Goal: Information Seeking & Learning: Compare options

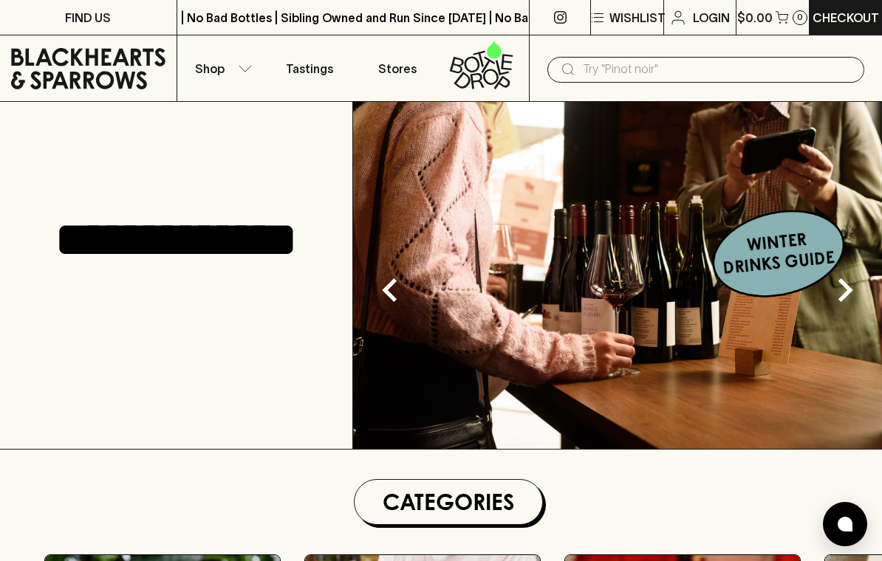
click at [241, 75] on button "Shop" at bounding box center [221, 68] width 88 height 66
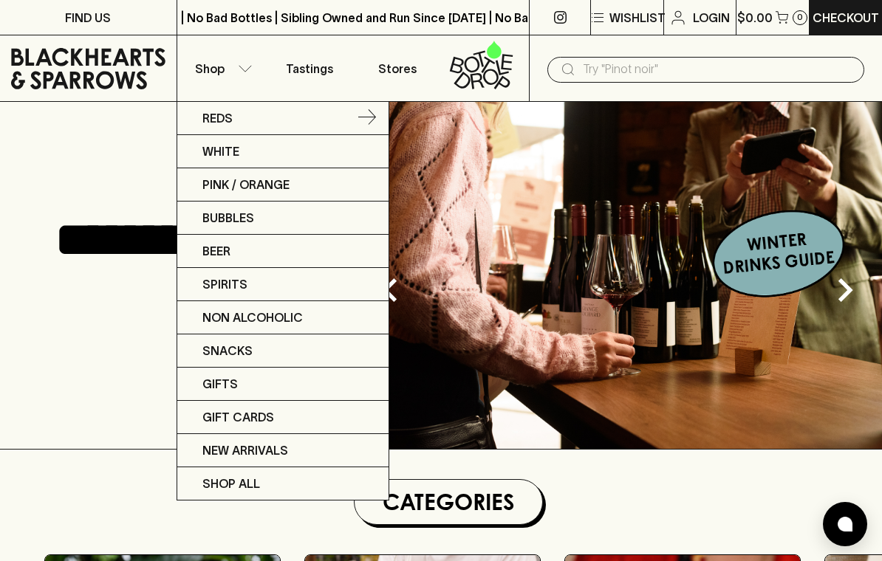
click at [229, 120] on p "Reds" at bounding box center [217, 118] width 30 height 18
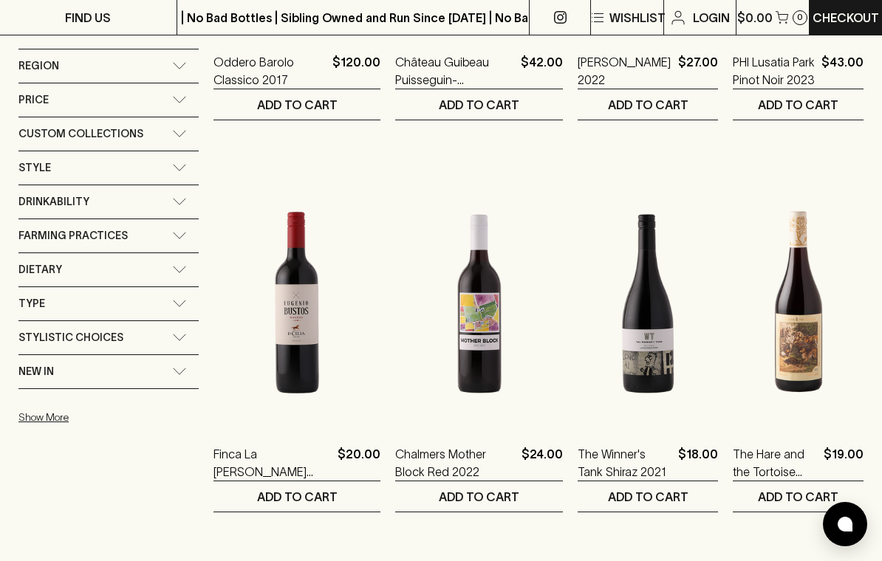
scroll to position [916, 0]
click at [176, 69] on icon at bounding box center [179, 66] width 15 height 7
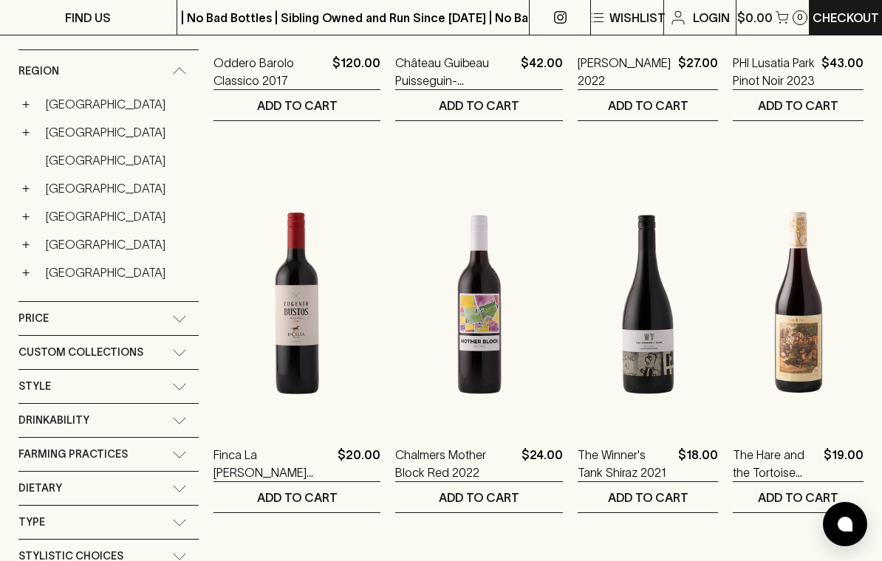
click at [62, 165] on link "[GEOGRAPHIC_DATA]" at bounding box center [119, 160] width 160 height 25
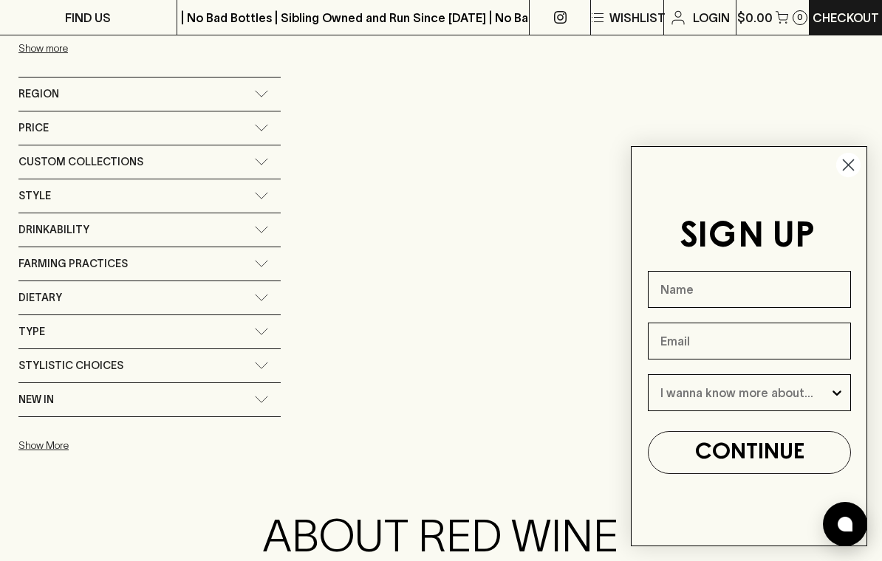
click at [853, 165] on circle "Close dialog" at bounding box center [848, 165] width 24 height 24
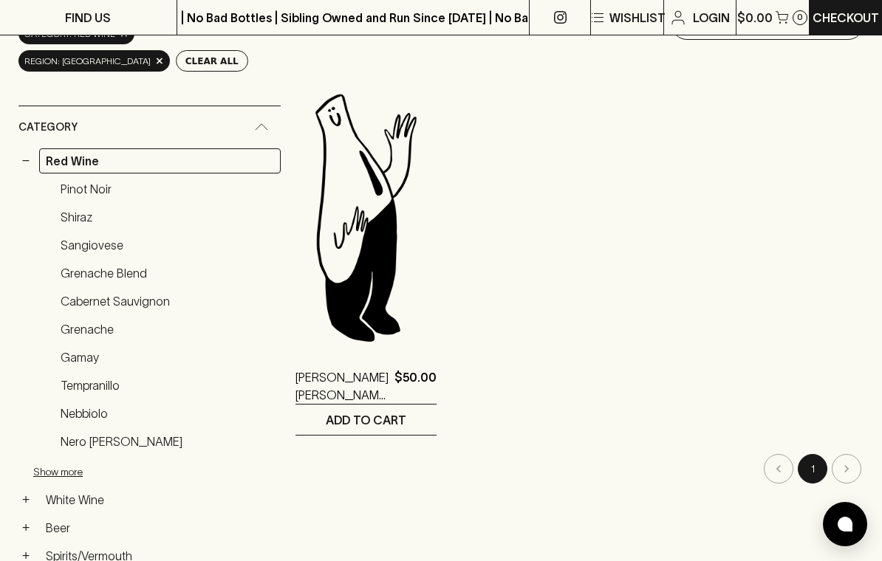
scroll to position [209, 0]
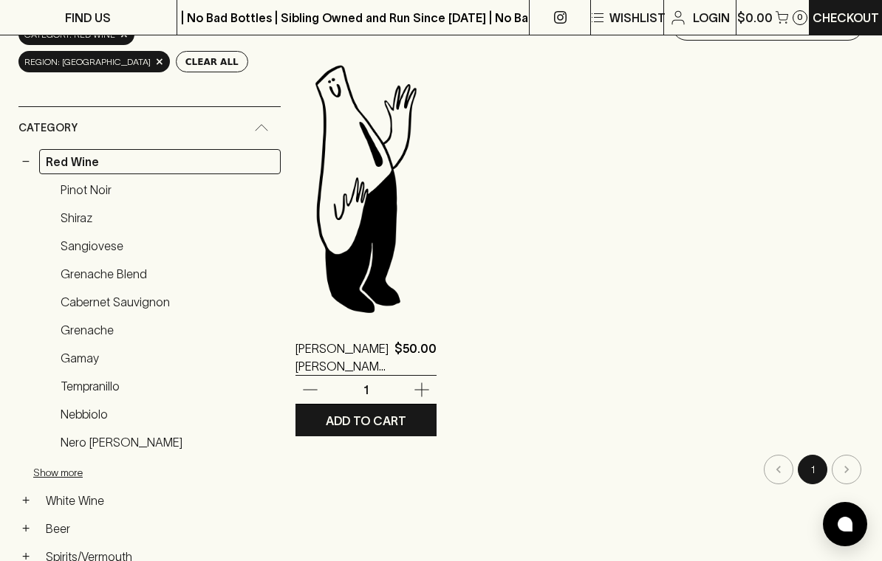
click at [349, 230] on img at bounding box center [365, 188] width 141 height 258
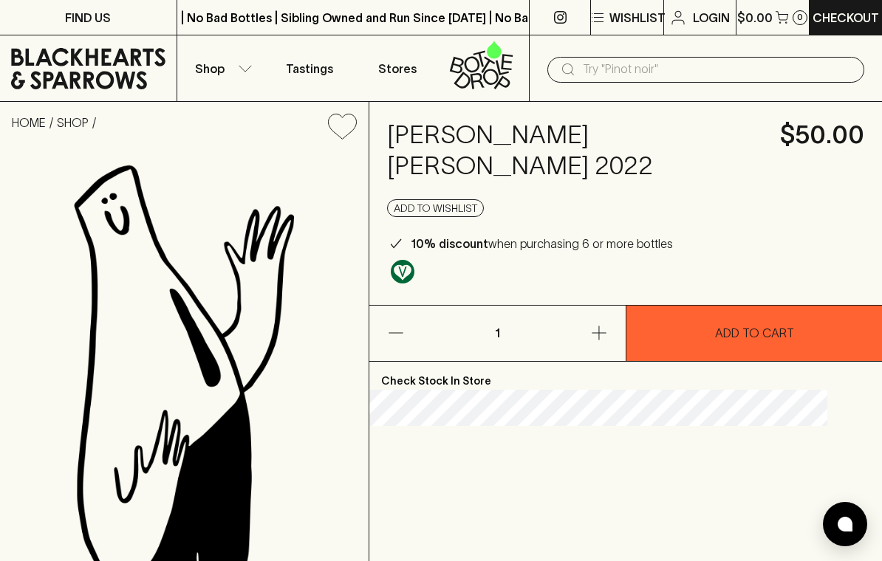
click at [498, 362] on p "Check Stock In Store" at bounding box center [625, 376] width 512 height 28
click at [501, 362] on p "Check Stock In Store" at bounding box center [625, 376] width 512 height 28
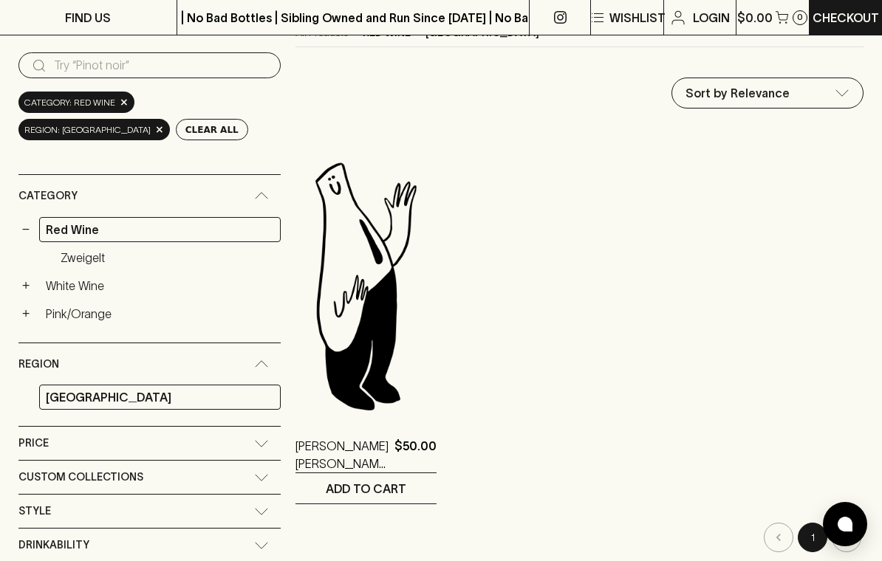
scroll to position [169, 0]
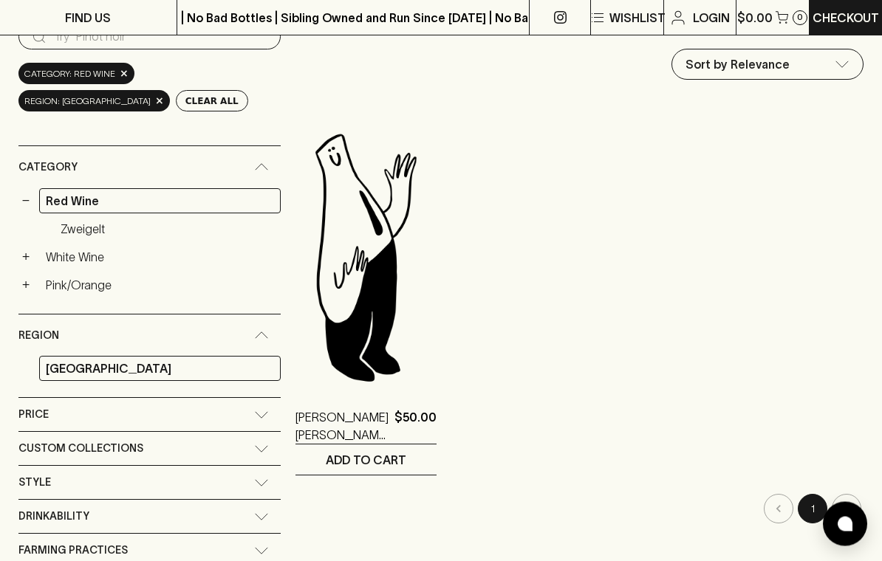
click at [93, 232] on link "Zweigelt" at bounding box center [167, 229] width 227 height 25
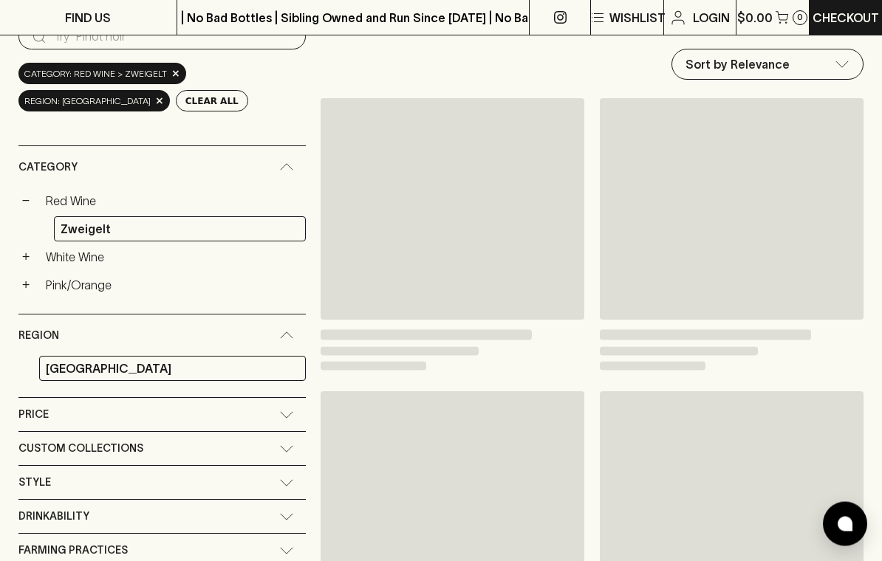
scroll to position [170, 0]
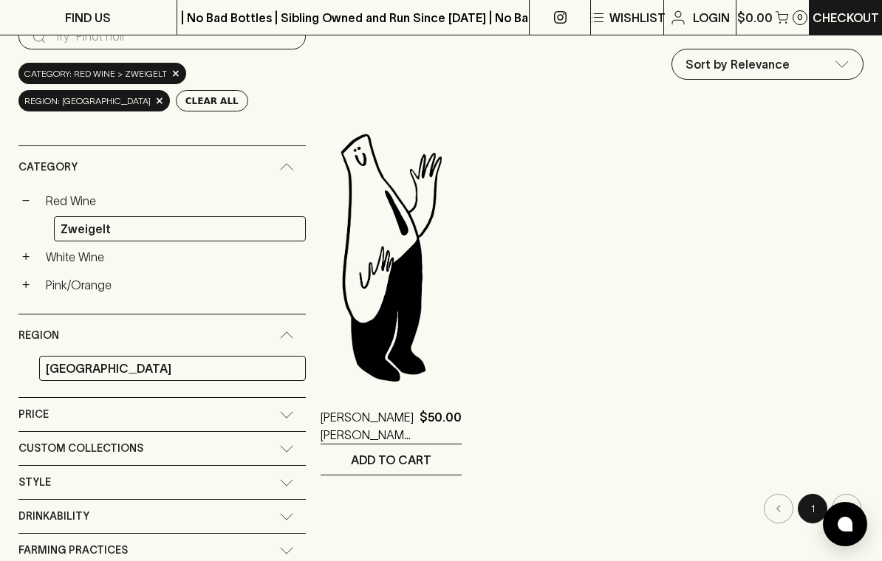
click at [216, 202] on link "Red Wine" at bounding box center [172, 200] width 267 height 25
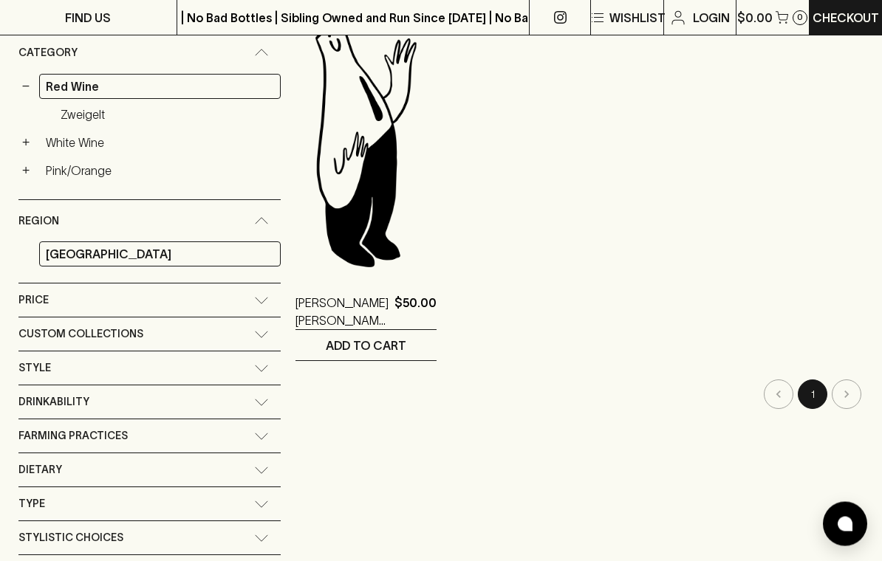
scroll to position [352, 0]
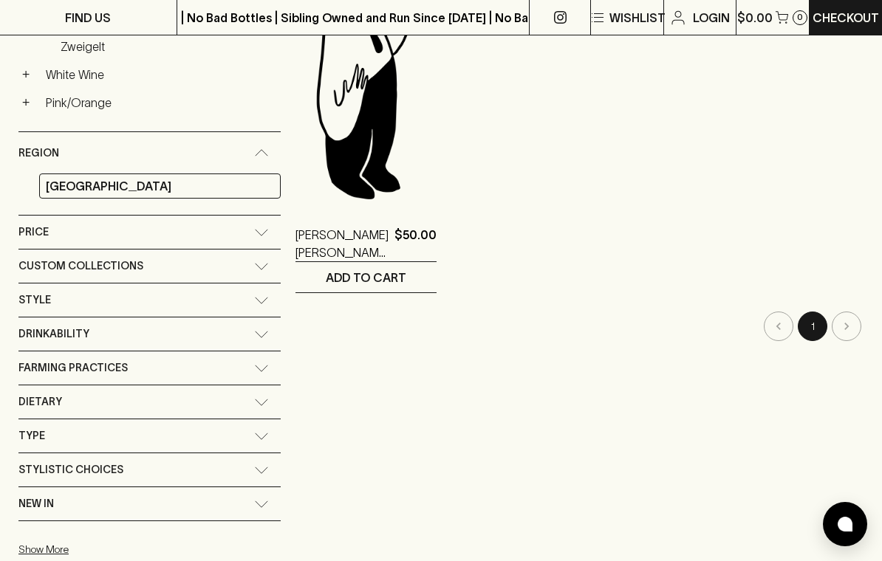
click at [254, 368] on icon at bounding box center [261, 368] width 15 height 7
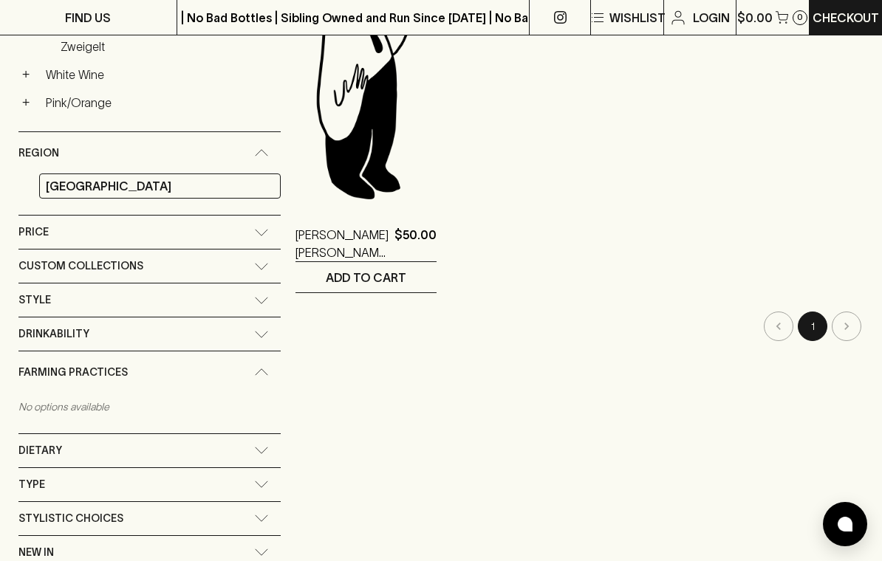
click at [233, 366] on div "Farming Practices" at bounding box center [149, 373] width 262 height 42
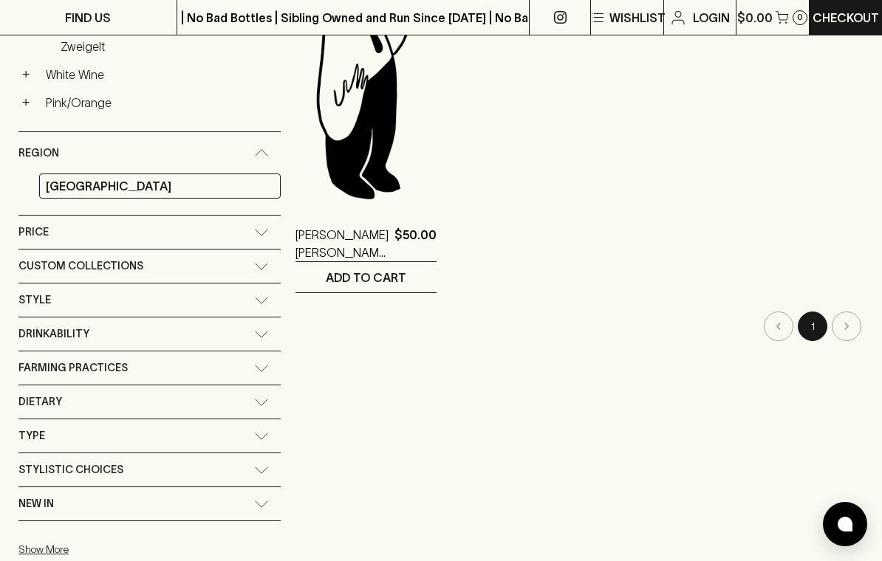
click at [254, 297] on icon at bounding box center [261, 300] width 15 height 7
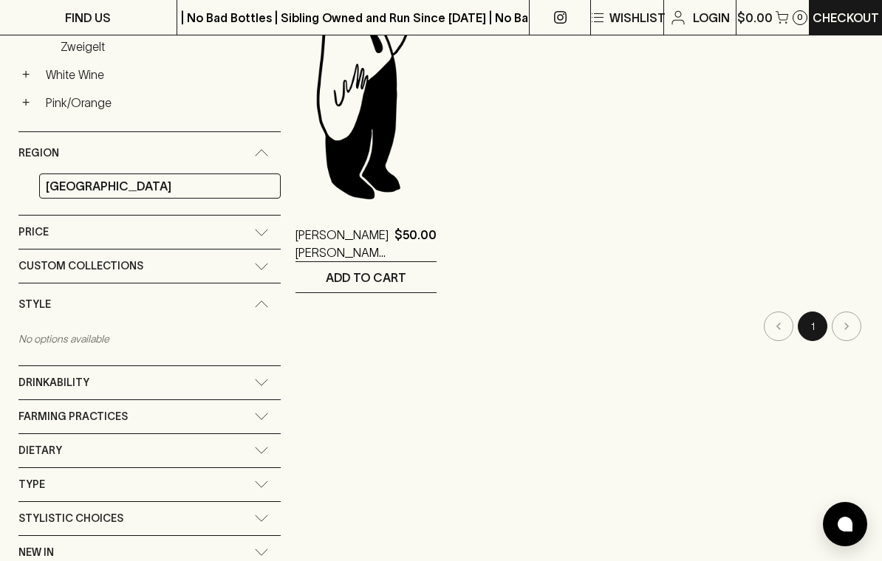
click at [254, 306] on icon at bounding box center [261, 304] width 15 height 7
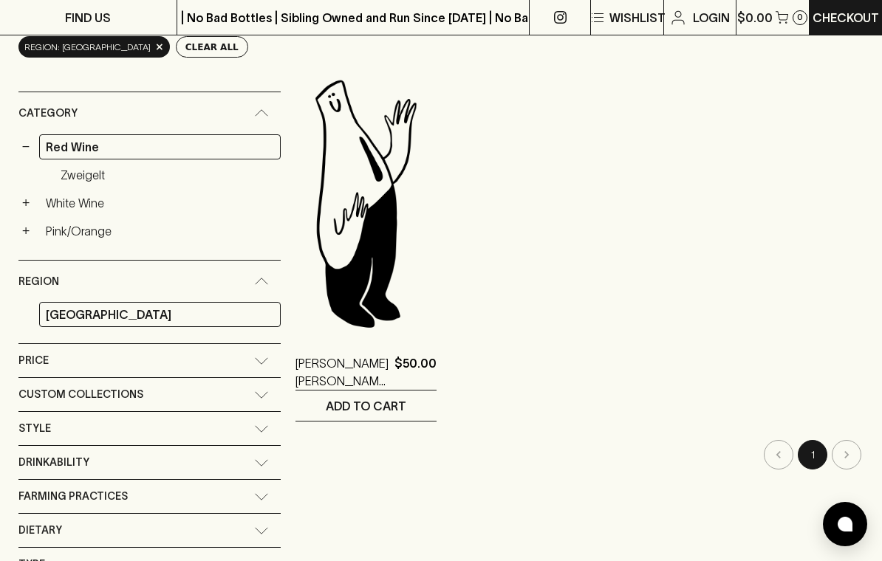
scroll to position [84, 0]
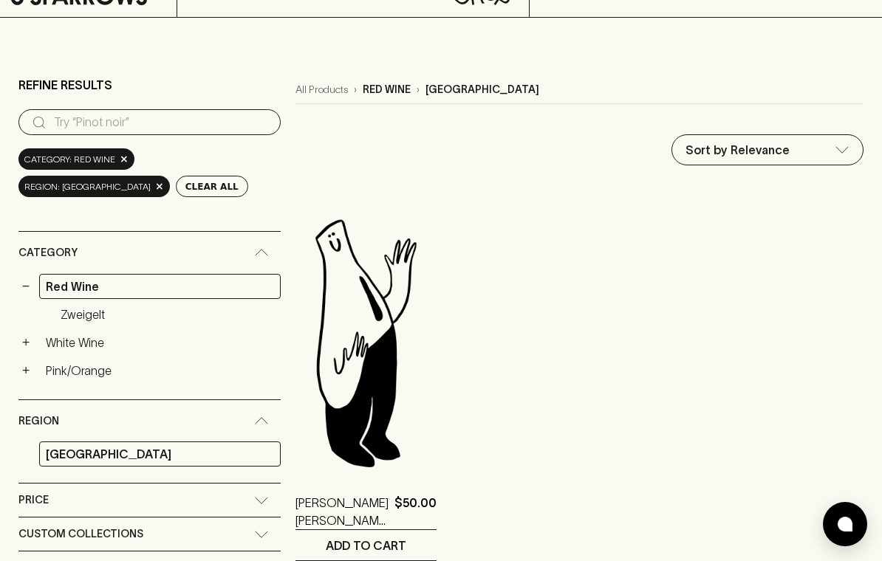
click at [363, 95] on p "red wine" at bounding box center [387, 90] width 48 height 16
click at [363, 93] on p "red wine" at bounding box center [387, 90] width 48 height 16
click at [366, 98] on div "All Products › red wine › [GEOGRAPHIC_DATA]" at bounding box center [579, 90] width 568 height 28
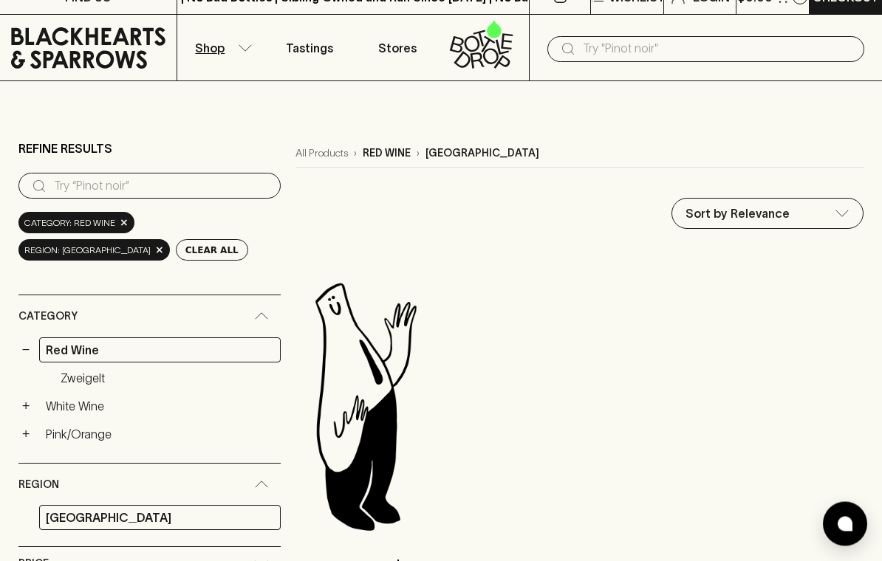
scroll to position [0, 0]
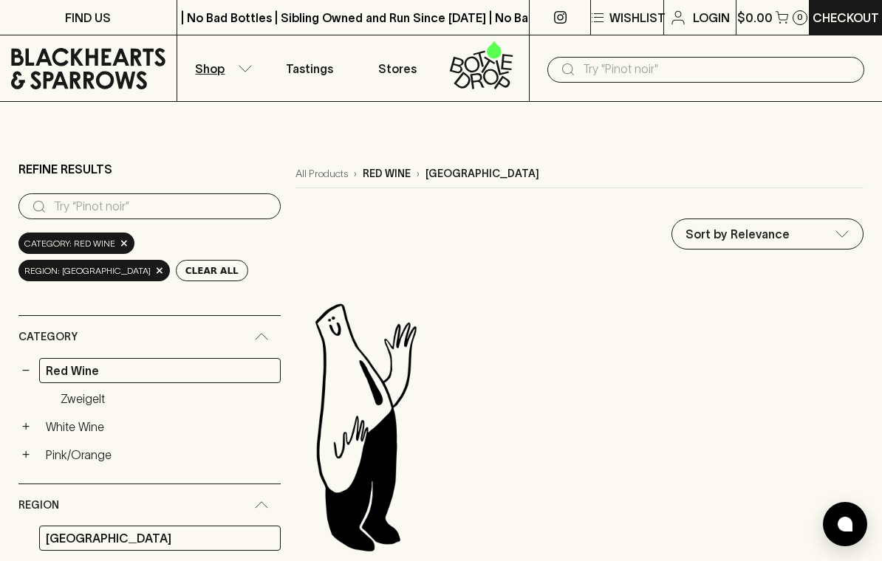
click at [128, 72] on icon at bounding box center [88, 69] width 154 height 44
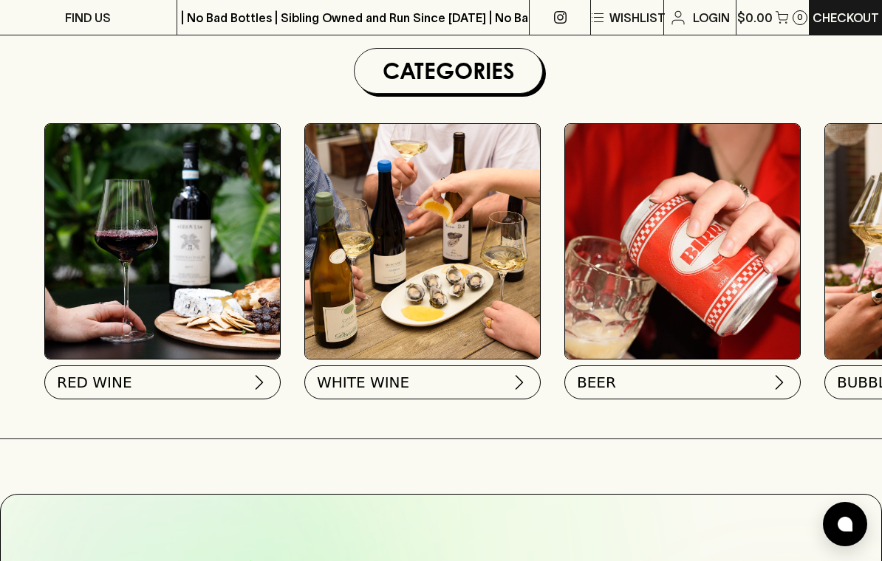
click at [257, 381] on img at bounding box center [259, 383] width 18 height 18
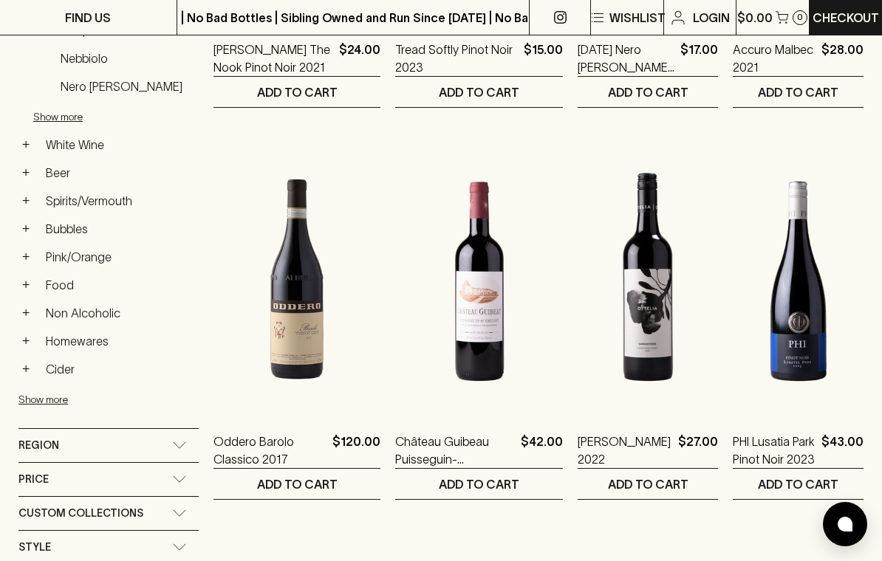
scroll to position [593, 0]
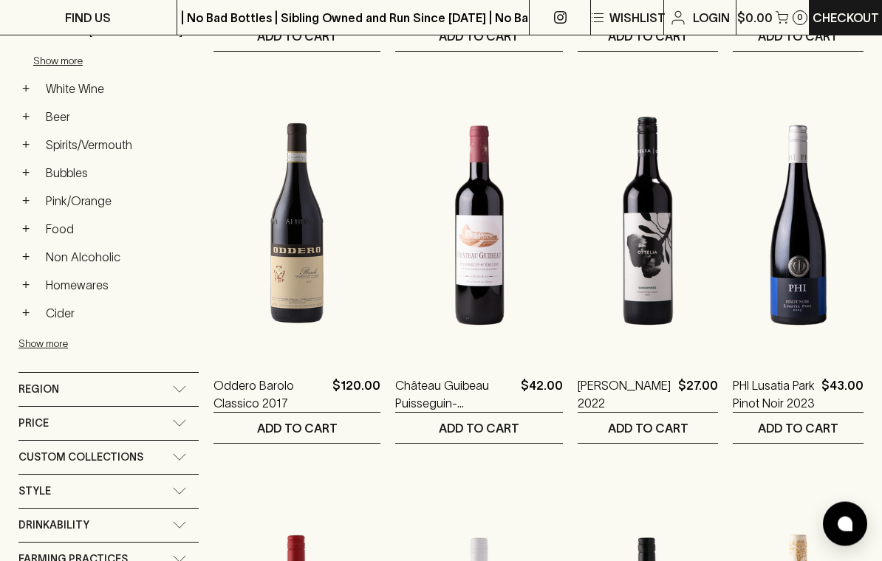
click at [179, 389] on icon at bounding box center [179, 389] width 15 height 7
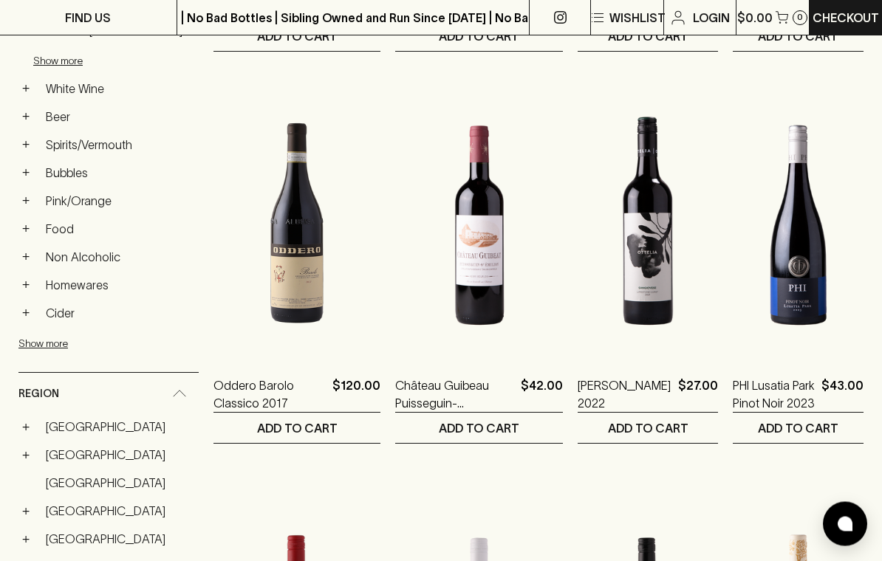
scroll to position [594, 0]
click at [74, 510] on link "[GEOGRAPHIC_DATA]" at bounding box center [119, 510] width 160 height 25
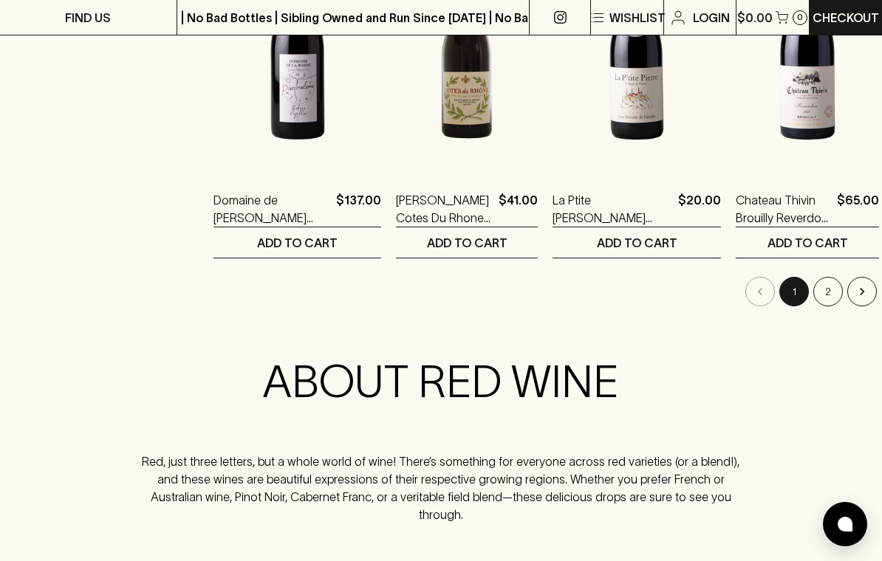
scroll to position [1899, 0]
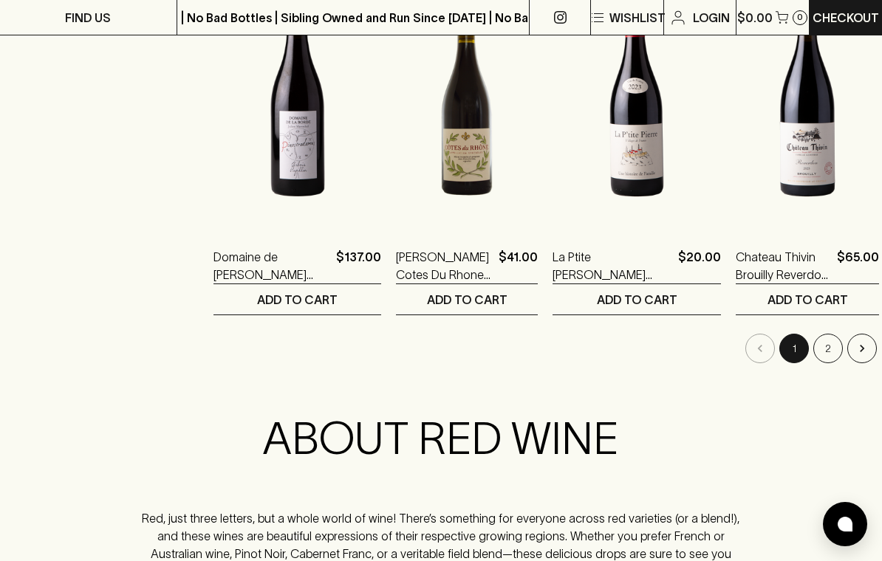
click at [816, 348] on button "2" at bounding box center [828, 349] width 30 height 30
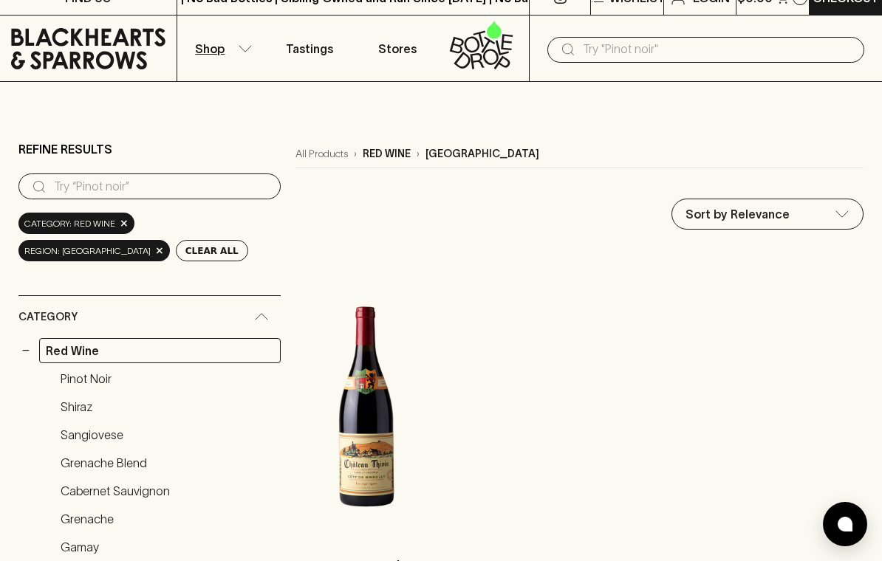
scroll to position [19, 0]
click at [164, 244] on span "×" at bounding box center [159, 252] width 9 height 16
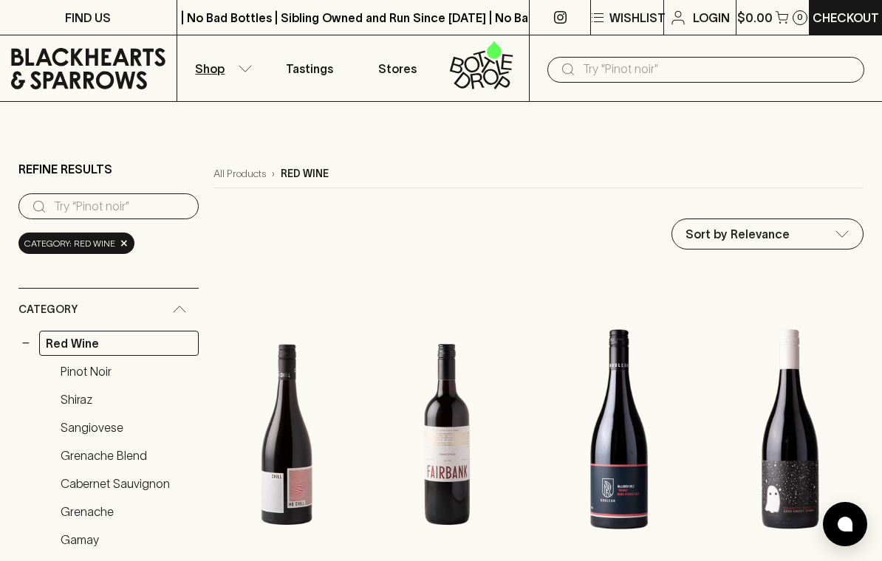
click at [120, 71] on icon at bounding box center [88, 69] width 154 height 44
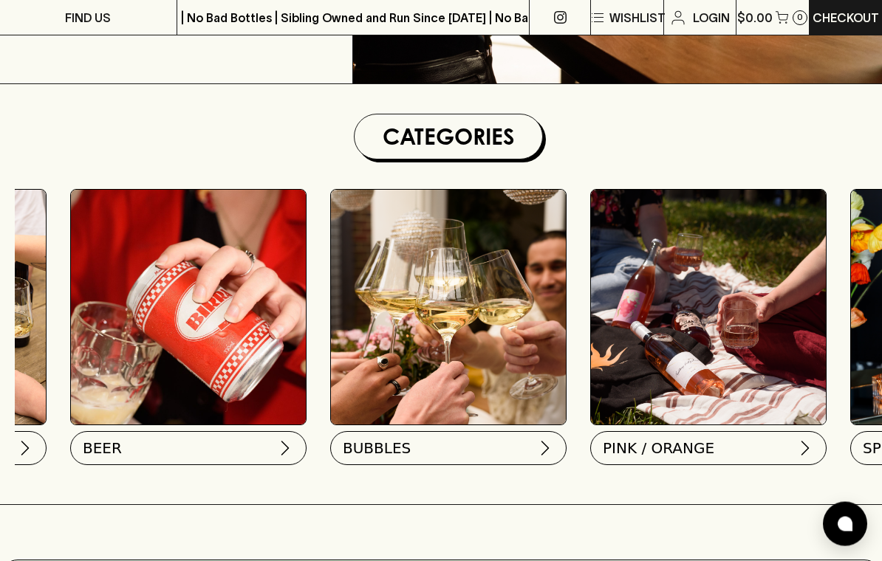
scroll to position [366, 0]
click at [716, 445] on button "PINK / ORANGE" at bounding box center [708, 448] width 236 height 34
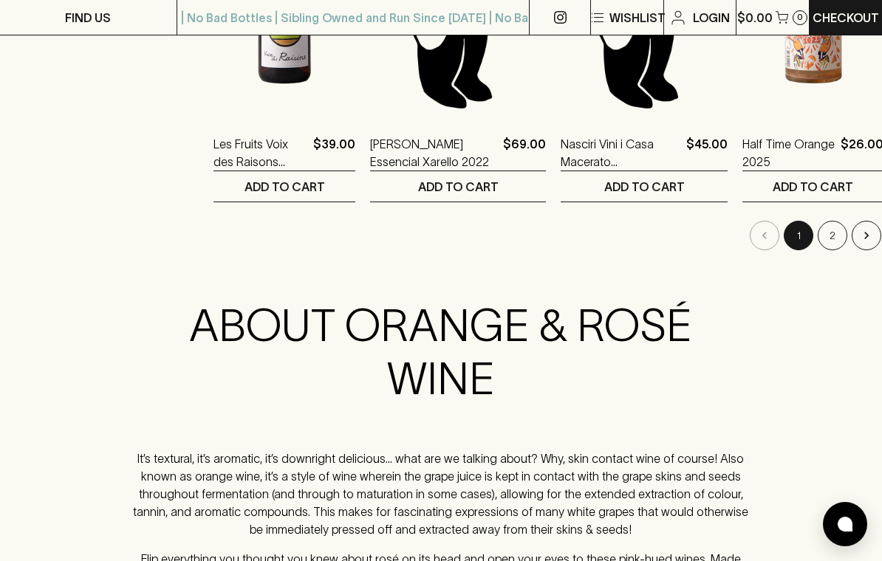
scroll to position [2042, 0]
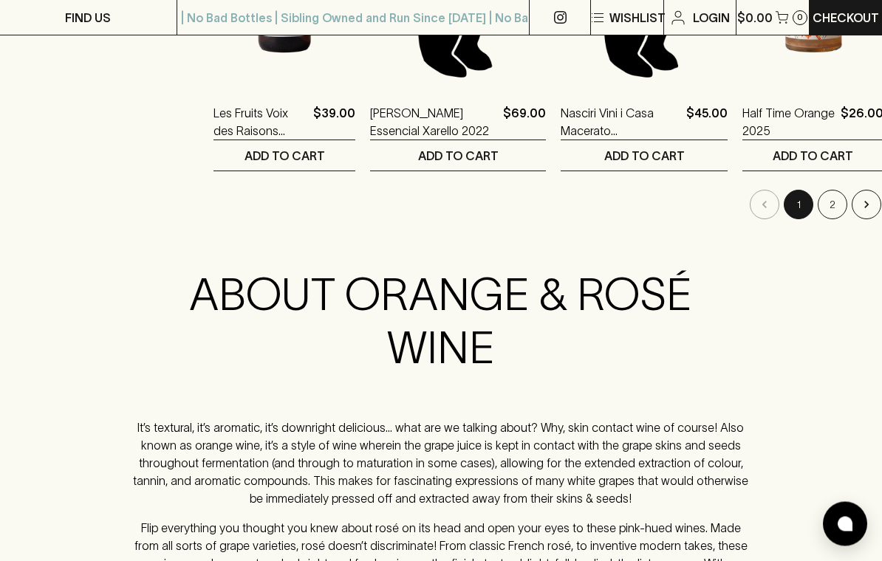
click at [817, 204] on button "2" at bounding box center [832, 206] width 30 height 30
